Goal: Task Accomplishment & Management: Complete application form

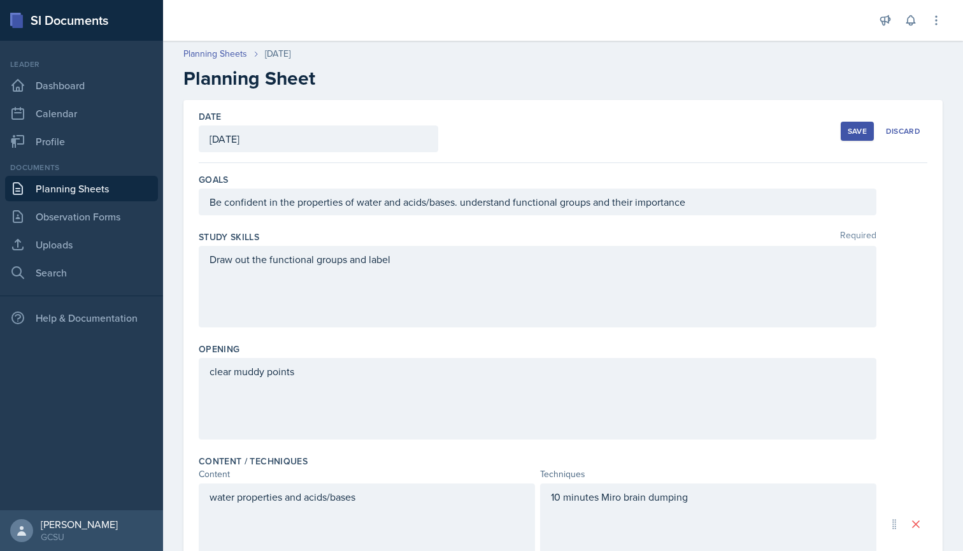
scroll to position [344, 0]
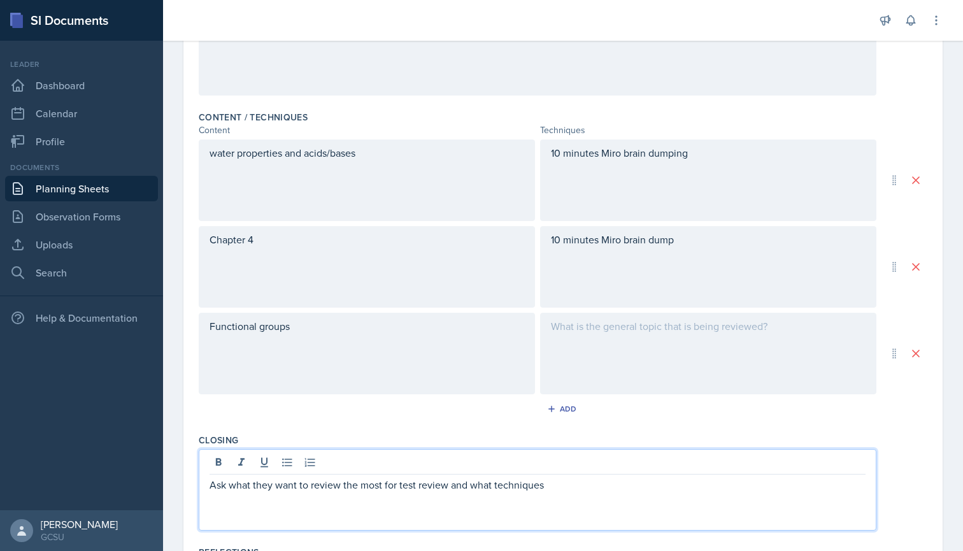
click at [629, 167] on div "10 minutes Miro brain dumping" at bounding box center [708, 180] width 336 height 82
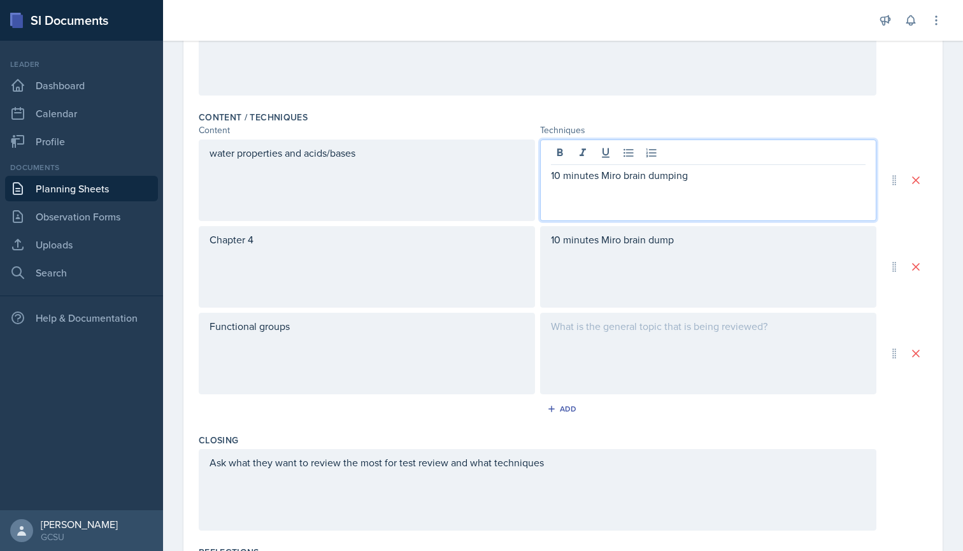
click at [560, 175] on p "10 minutes Miro brain dumping" at bounding box center [708, 175] width 315 height 15
click at [697, 168] on p "12 minutes Miro brain dumping" at bounding box center [708, 175] width 315 height 15
click at [552, 172] on p "12 minutes Miro brain dumping" at bounding box center [708, 175] width 315 height 15
click at [626, 151] on icon at bounding box center [628, 153] width 13 height 13
click at [557, 189] on p at bounding box center [708, 190] width 315 height 15
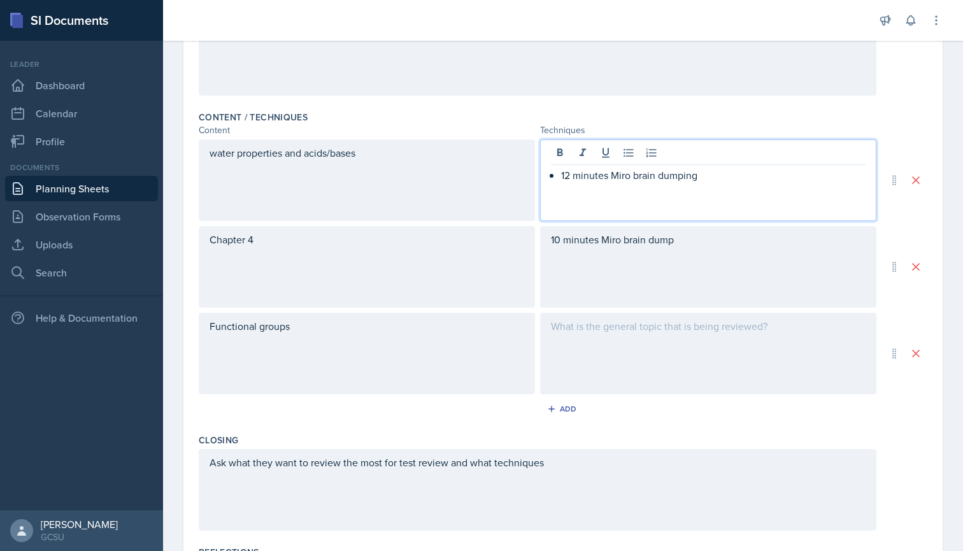
click at [713, 173] on p "12 minutes Miro brain dumping" at bounding box center [713, 175] width 304 height 15
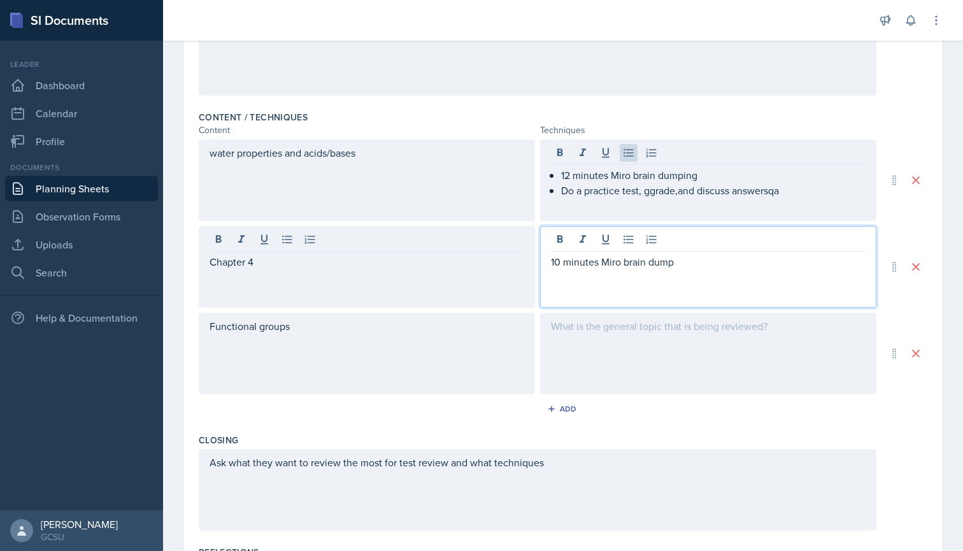
click at [560, 245] on div "10 minutes Miro brain dump" at bounding box center [708, 267] width 336 height 82
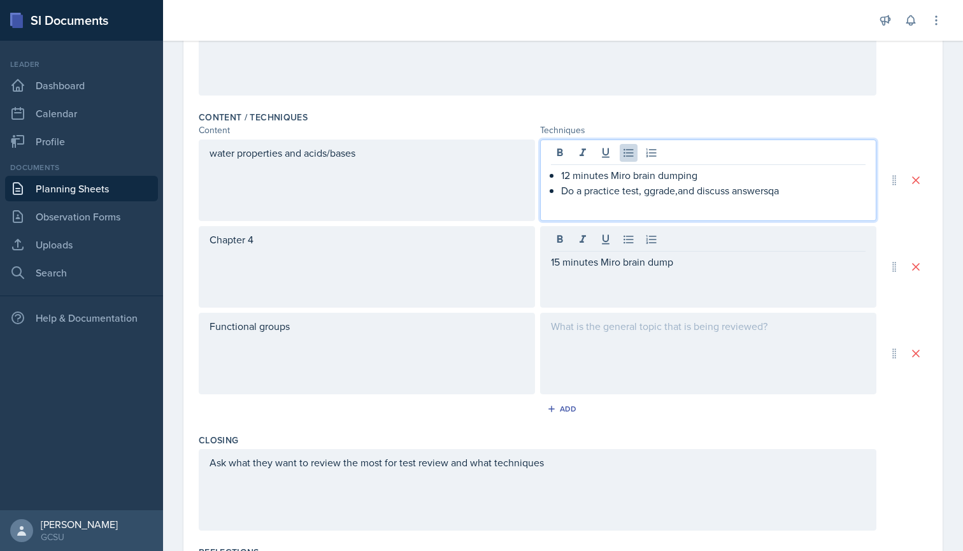
click at [568, 157] on div "12 minutes Miro brain dumping Do a practice test, ggrade,and discuss answersqa" at bounding box center [708, 180] width 336 height 82
click at [685, 239] on div "15 minutes Miro brain dump" at bounding box center [708, 267] width 336 height 82
click at [699, 157] on div "15 minutes Miro brain dumping Do a practice test, grade,and discuss answers" at bounding box center [708, 180] width 336 height 82
click at [617, 261] on div "15 minutes Miro brain dump" at bounding box center [708, 267] width 336 height 82
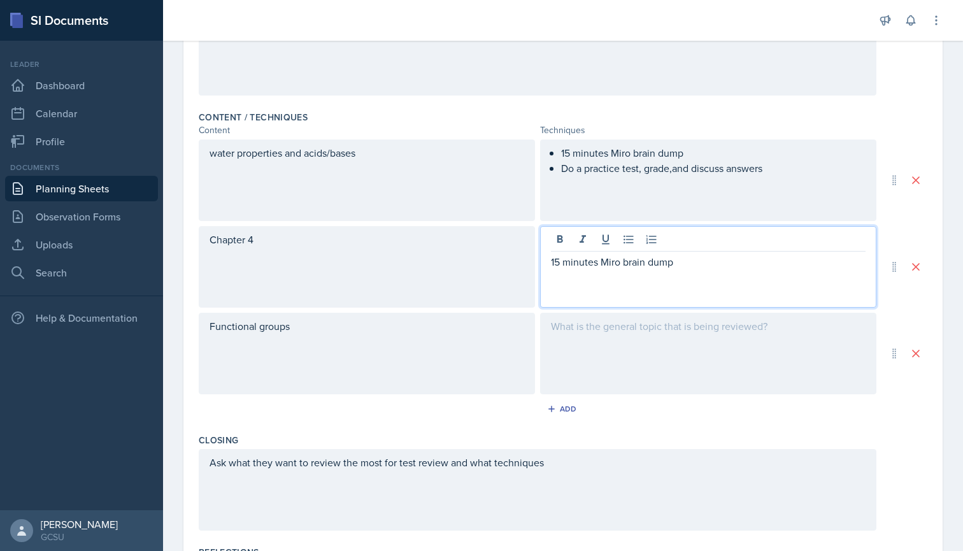
click at [551, 262] on p "15 minutes Miro brain dump" at bounding box center [708, 261] width 315 height 15
click at [625, 247] on button at bounding box center [629, 240] width 18 height 18
click at [707, 268] on p "15 minutes Miro brain dump" at bounding box center [713, 261] width 304 height 15
click at [612, 348] on div at bounding box center [708, 354] width 336 height 82
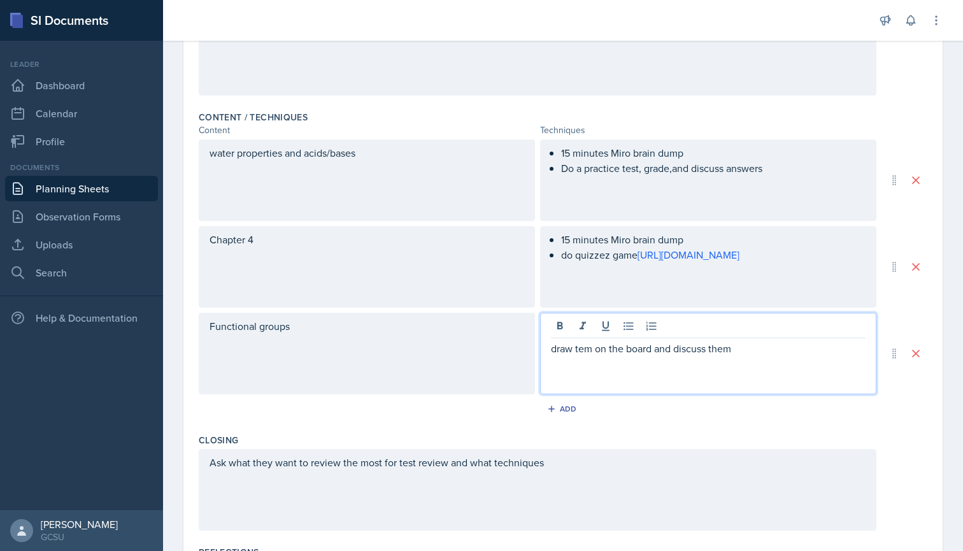
click at [711, 422] on div "Add" at bounding box center [563, 411] width 729 height 24
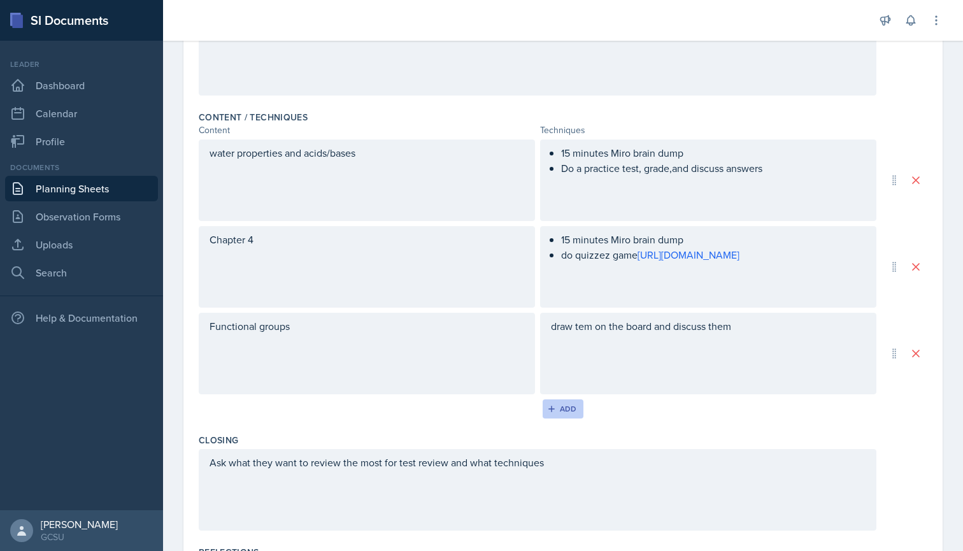
click at [569, 409] on div "Add" at bounding box center [563, 409] width 27 height 10
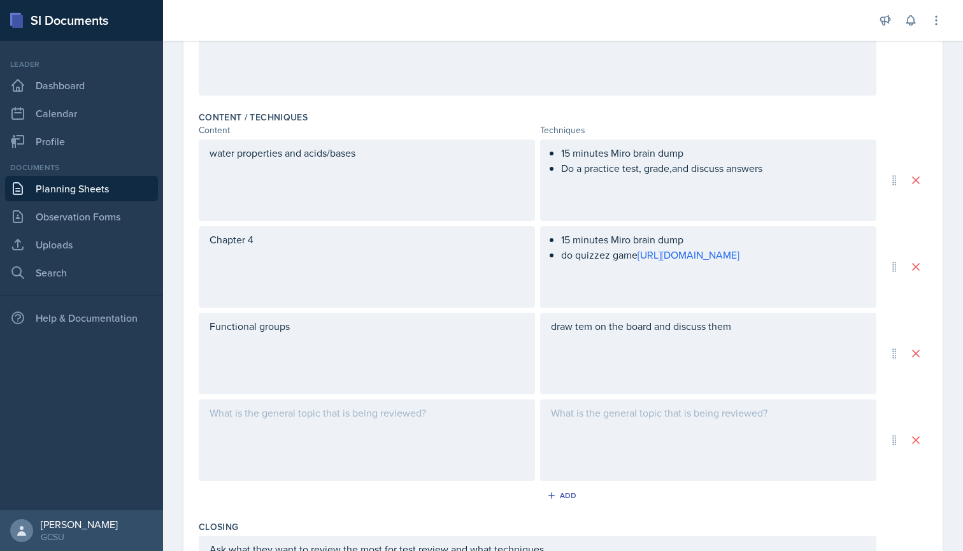
click at [361, 404] on div at bounding box center [367, 440] width 336 height 82
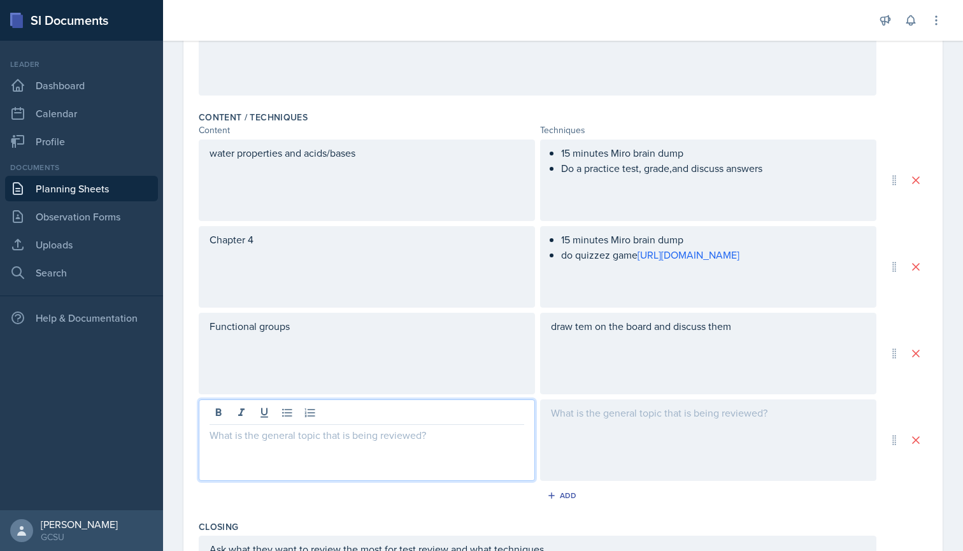
scroll to position [367, 0]
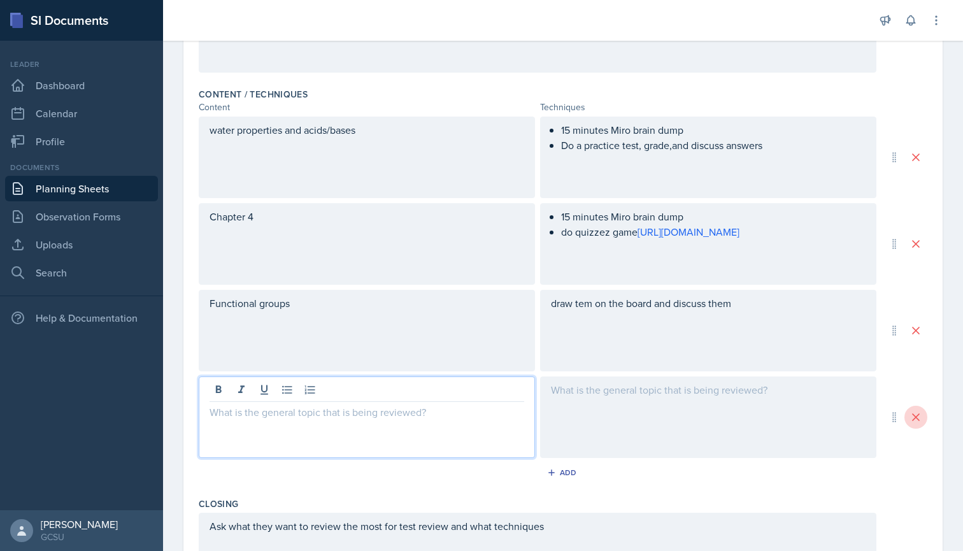
click at [920, 414] on icon at bounding box center [916, 417] width 13 height 13
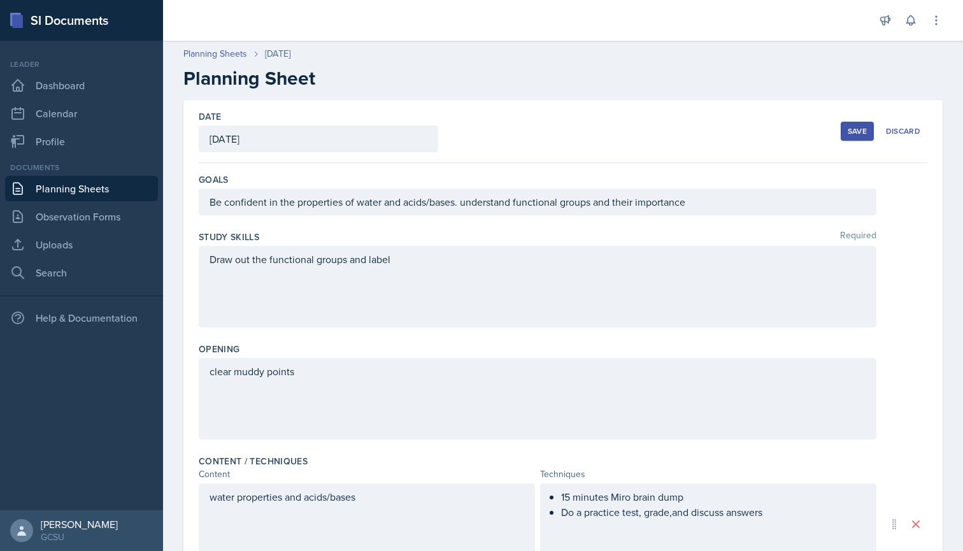
scroll to position [0, 0]
click at [851, 136] on button "Save" at bounding box center [857, 131] width 33 height 19
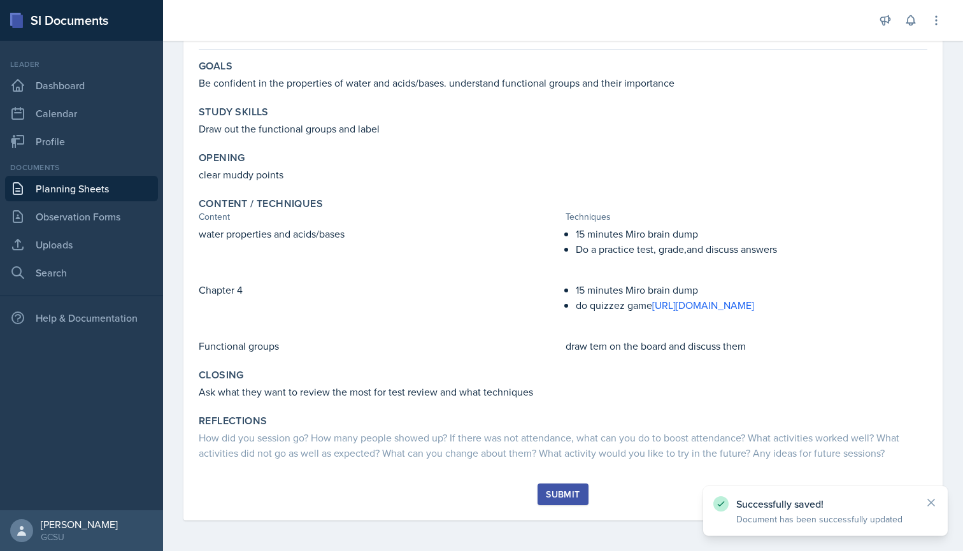
scroll to position [122, 0]
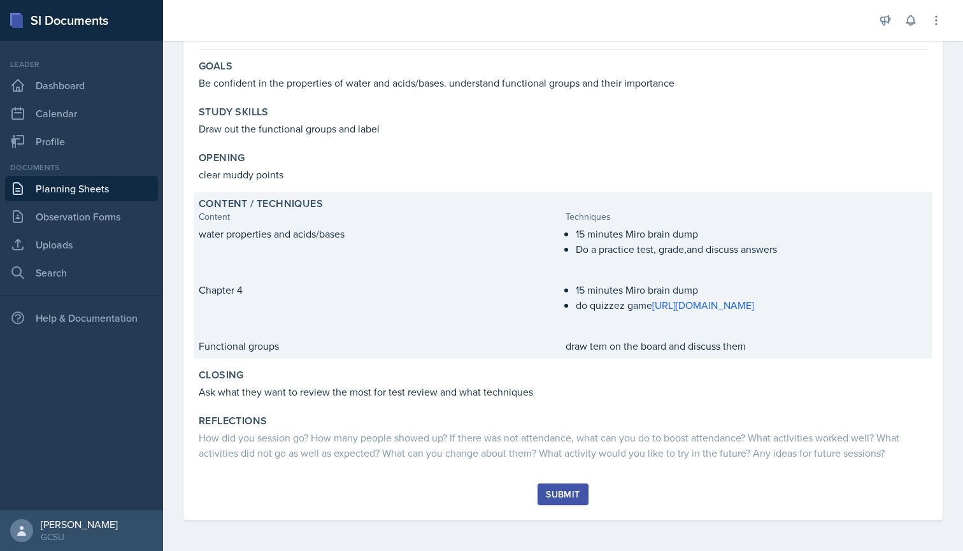
click at [694, 241] on p "Do a practice test, grade,and discuss answers" at bounding box center [752, 248] width 352 height 15
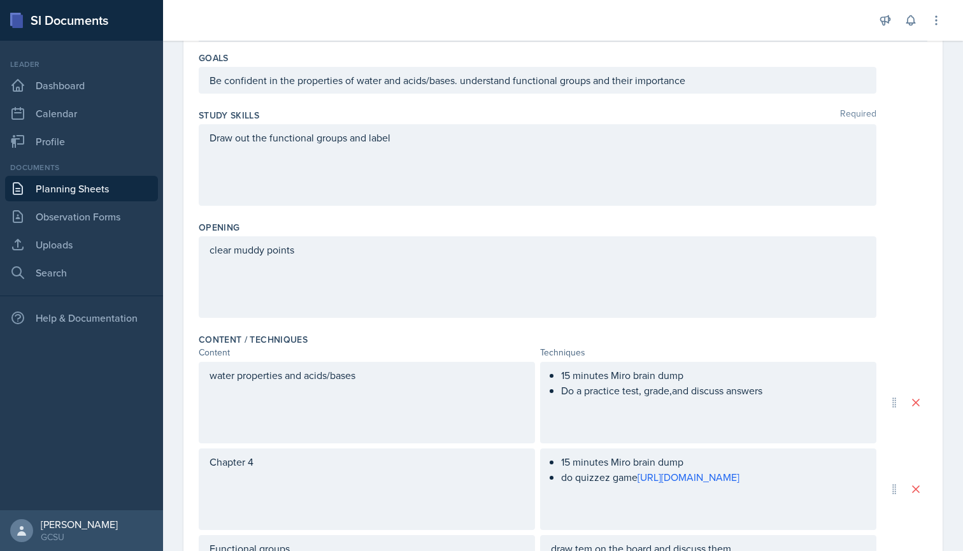
click at [673, 393] on ul "15 minutes Miro brain dump Do a practice test, grade,and discuss answers" at bounding box center [713, 383] width 304 height 31
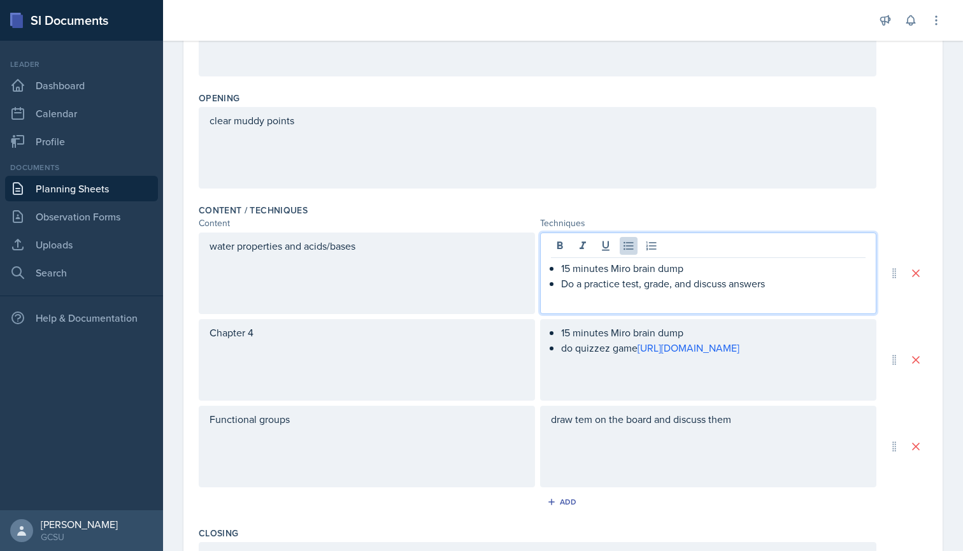
scroll to position [269, 0]
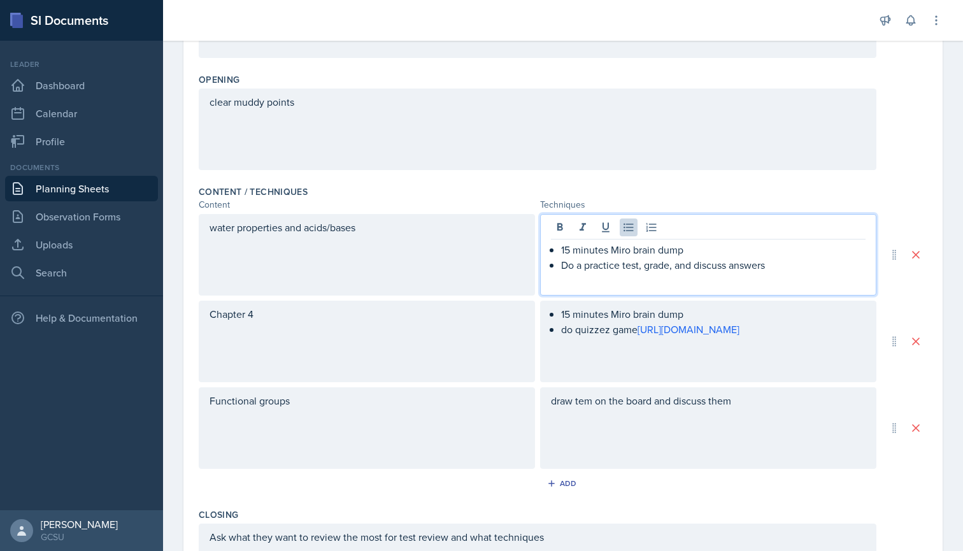
click at [580, 403] on div "draw tem on the board and discuss them" at bounding box center [708, 428] width 336 height 82
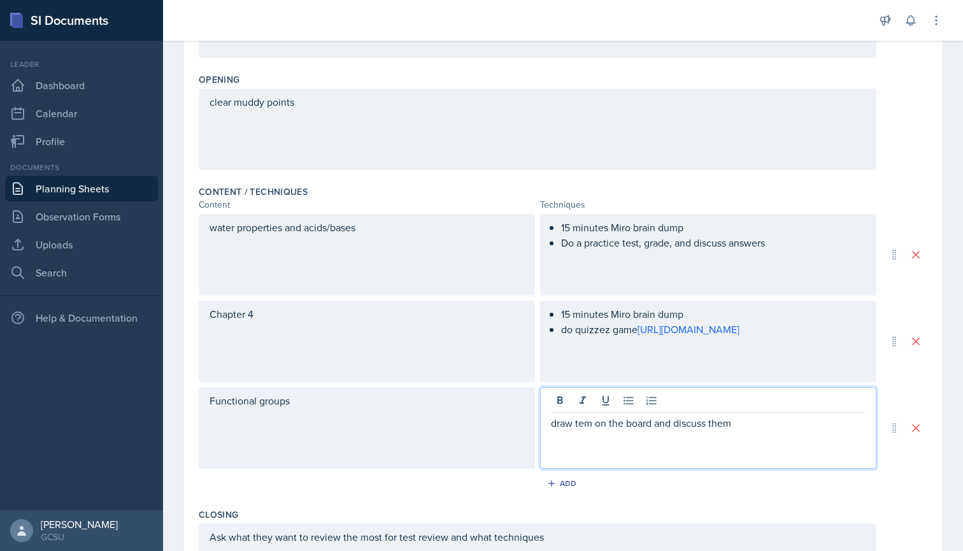
click at [579, 425] on p "draw tem on the board and discuss them" at bounding box center [708, 422] width 315 height 15
click at [763, 423] on p "draw them on the board and discuss them" at bounding box center [708, 422] width 315 height 15
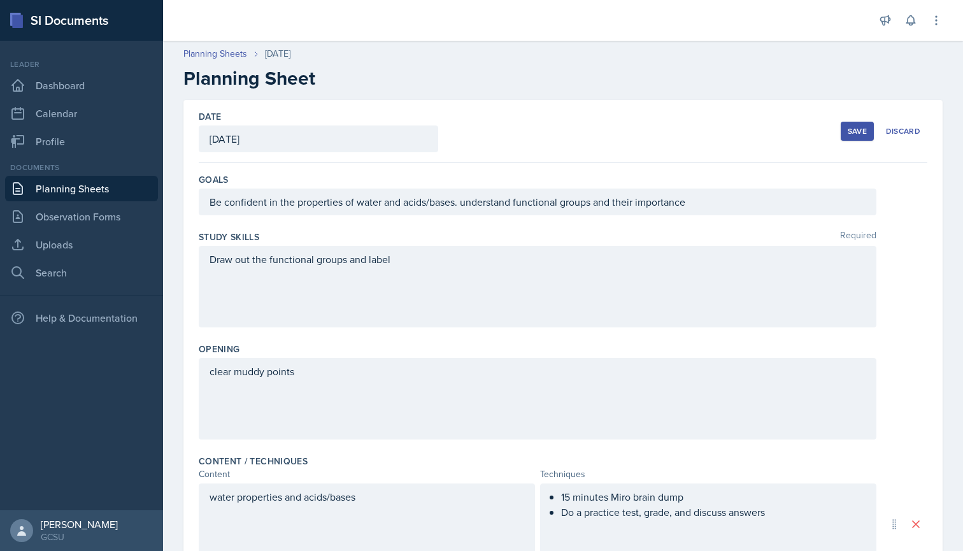
scroll to position [0, 0]
click at [850, 120] on div "Save Discard" at bounding box center [884, 131] width 87 height 29
click at [854, 129] on div "Save" at bounding box center [857, 131] width 19 height 10
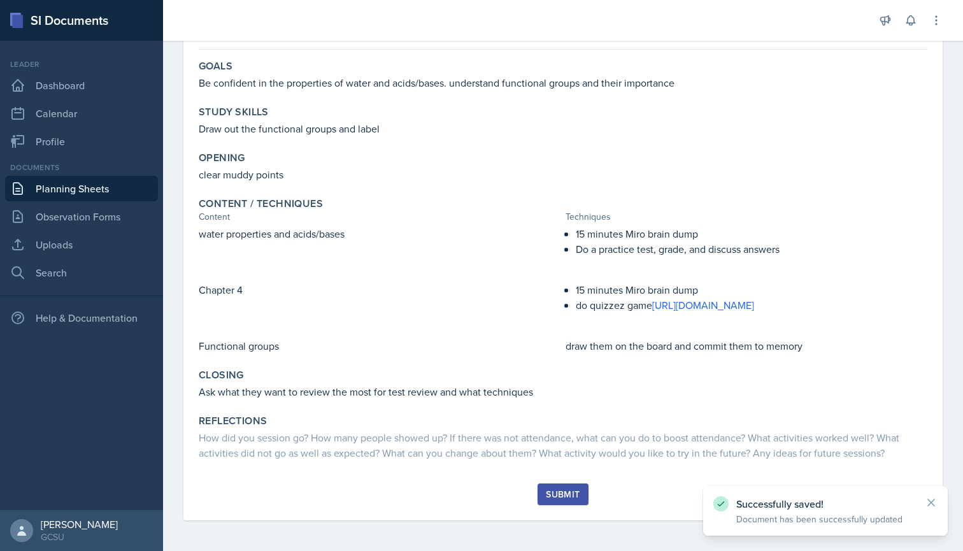
scroll to position [122, 0]
click at [564, 492] on div "Submit" at bounding box center [563, 494] width 34 height 10
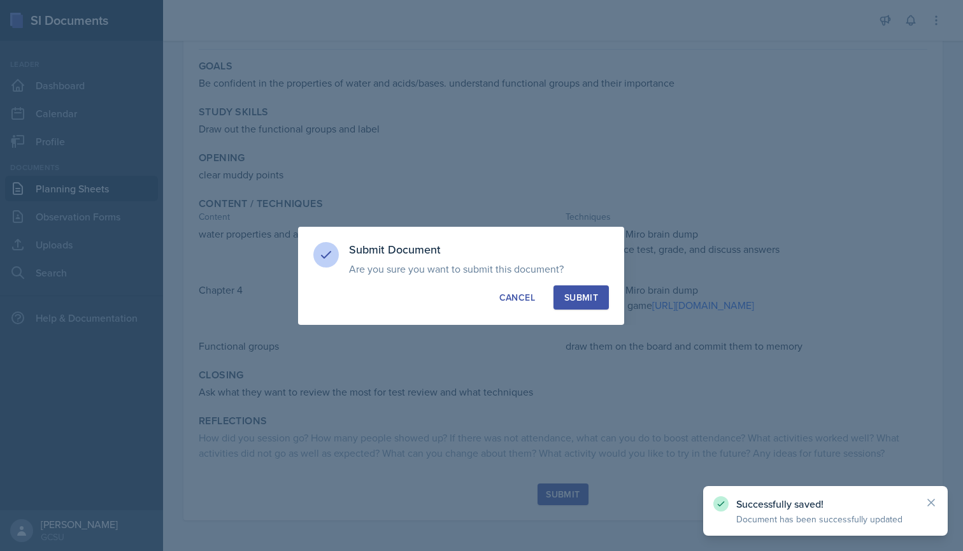
click at [589, 290] on button "Submit" at bounding box center [581, 297] width 55 height 24
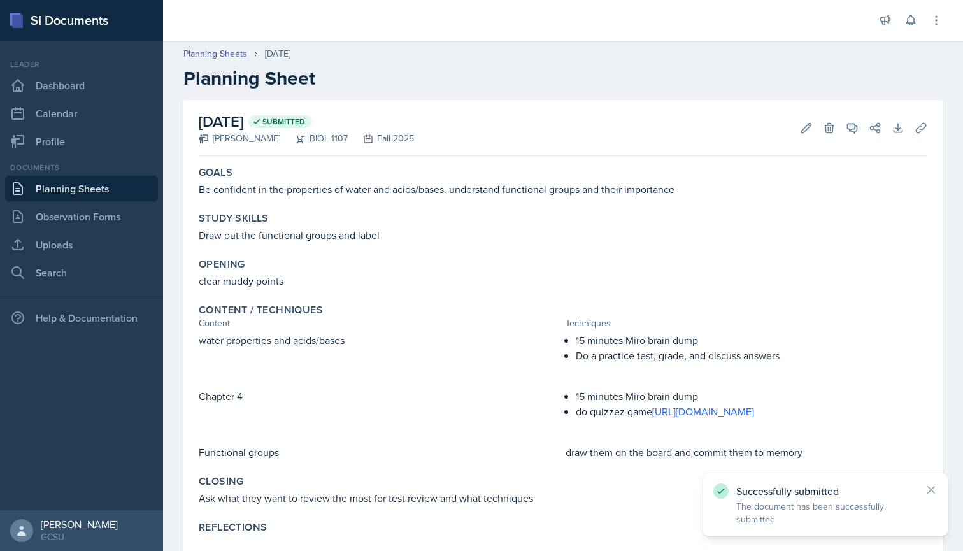
scroll to position [0, 0]
